Goal: Information Seeking & Learning: Learn about a topic

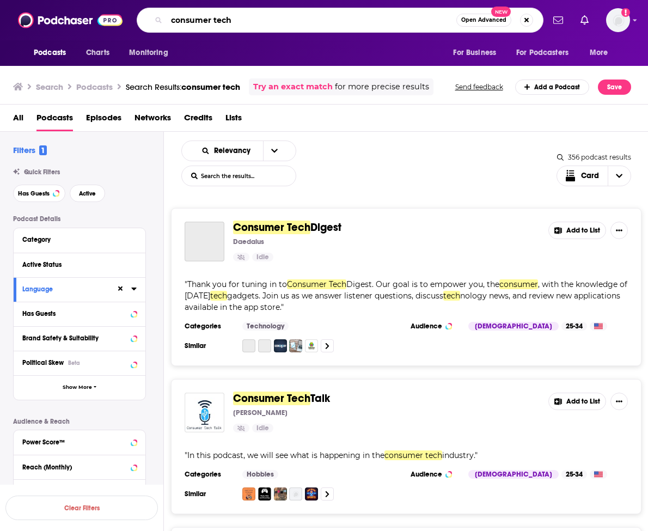
click at [319, 19] on input "consumer tech" at bounding box center [312, 19] width 290 height 17
type input "voice activated"
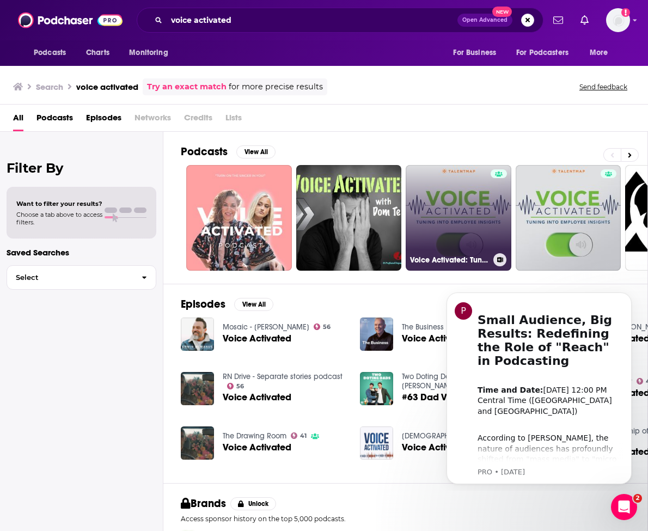
click at [467, 197] on link "Voice Activated: Tuning Employee Insights At Work" at bounding box center [459, 218] width 106 height 106
